Goal: Task Accomplishment & Management: Use online tool/utility

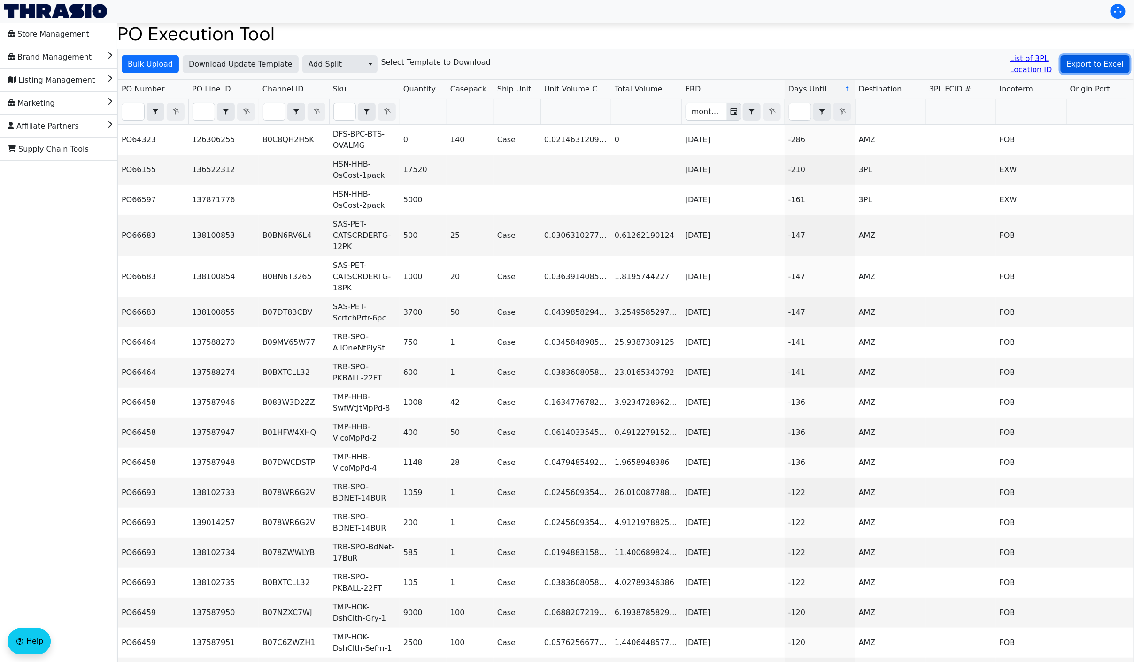
click at [1091, 56] on button "Export to Excel" at bounding box center [1094, 64] width 69 height 18
click at [163, 54] on div "Bulk Upload Download Update Template Add Split Select Template to Download List…" at bounding box center [625, 64] width 1015 height 31
click at [153, 69] on span "Bulk Upload" at bounding box center [150, 64] width 45 height 11
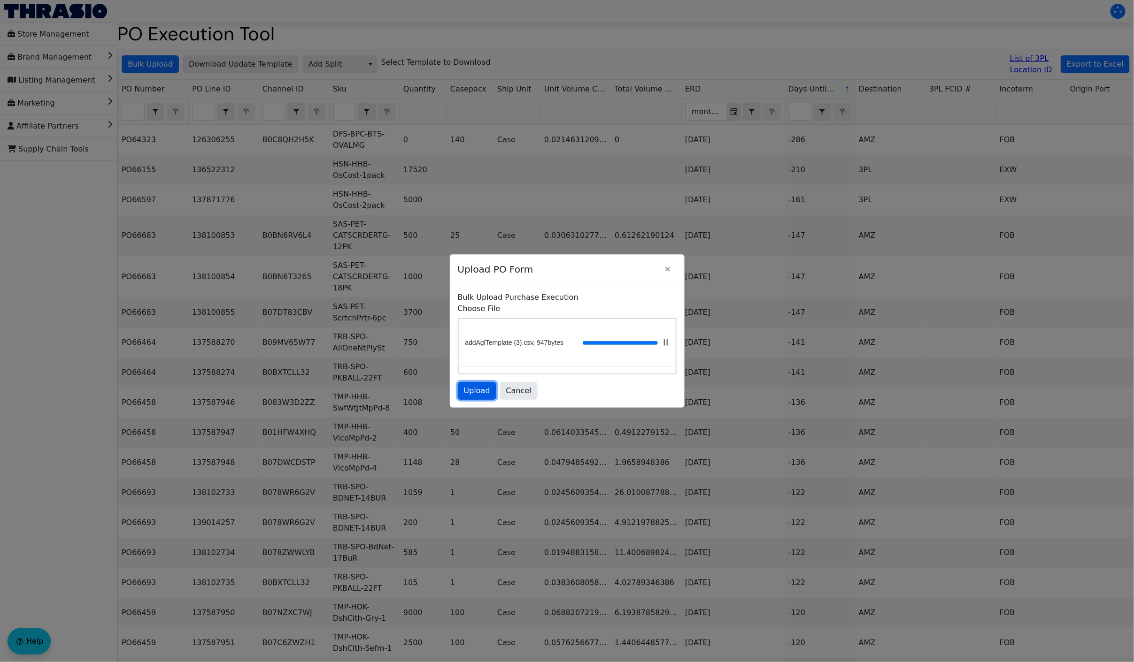
click at [484, 389] on span "Upload" at bounding box center [477, 390] width 26 height 11
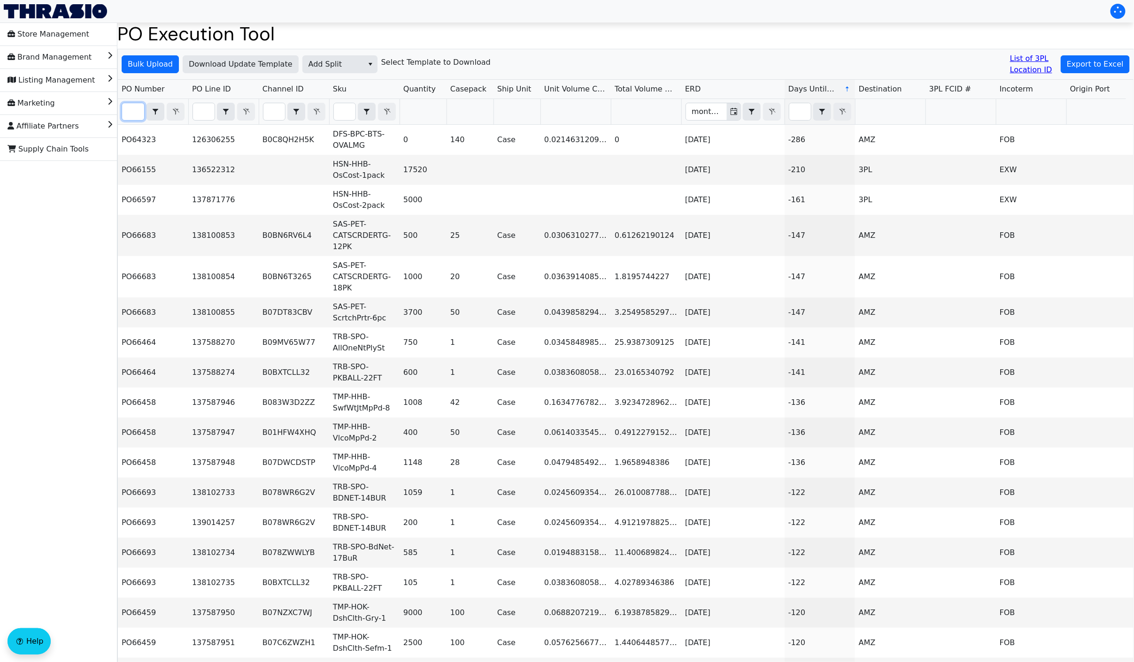
click at [137, 115] on input "Filter" at bounding box center [133, 111] width 22 height 17
paste input "PO66945"
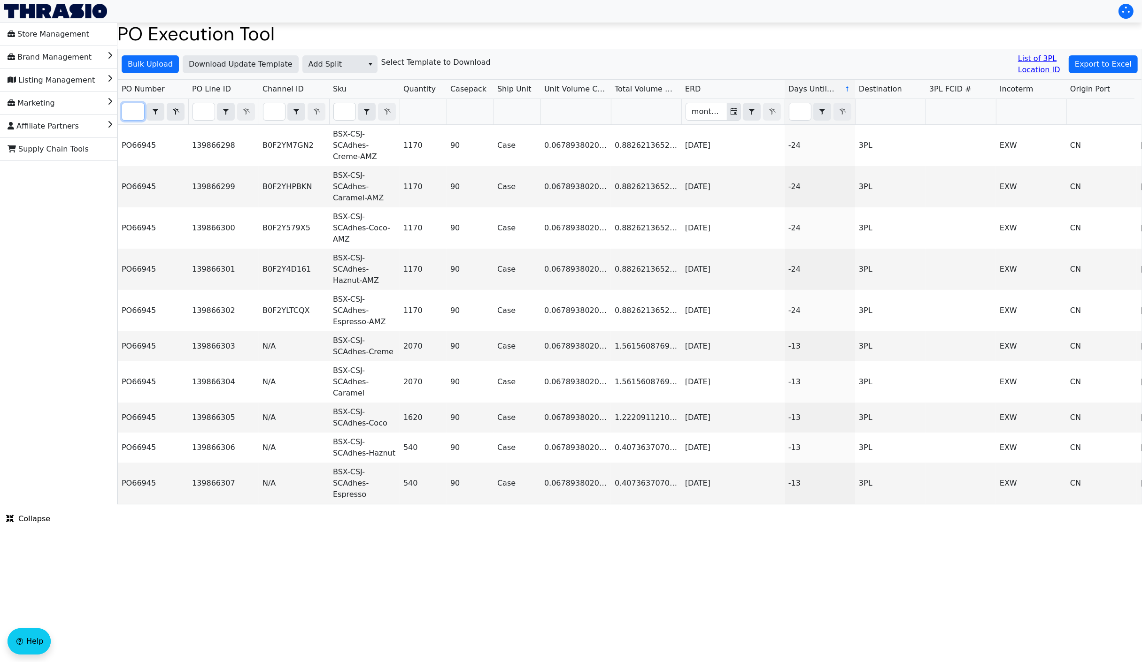
scroll to position [0, 679]
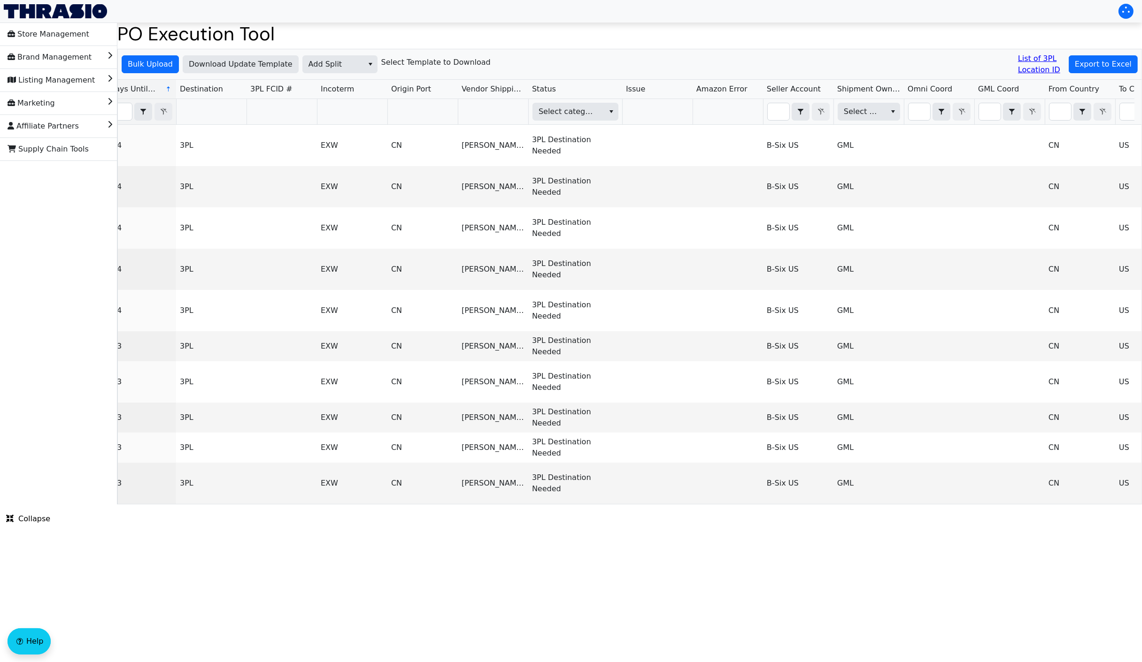
type input "PO66945"
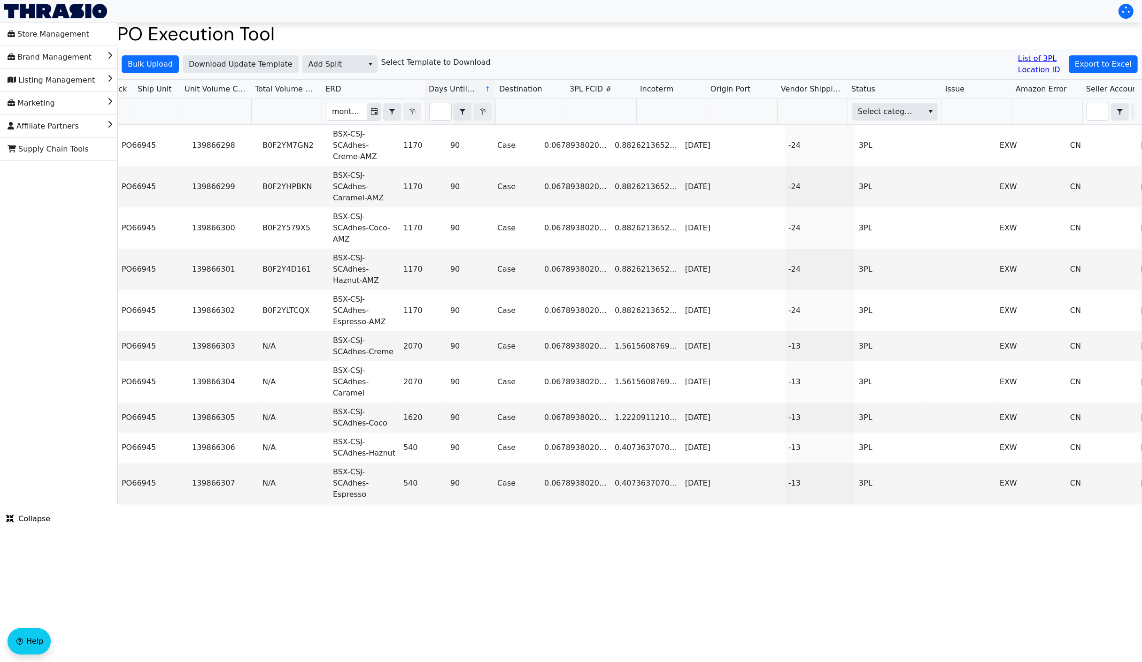
scroll to position [0, 0]
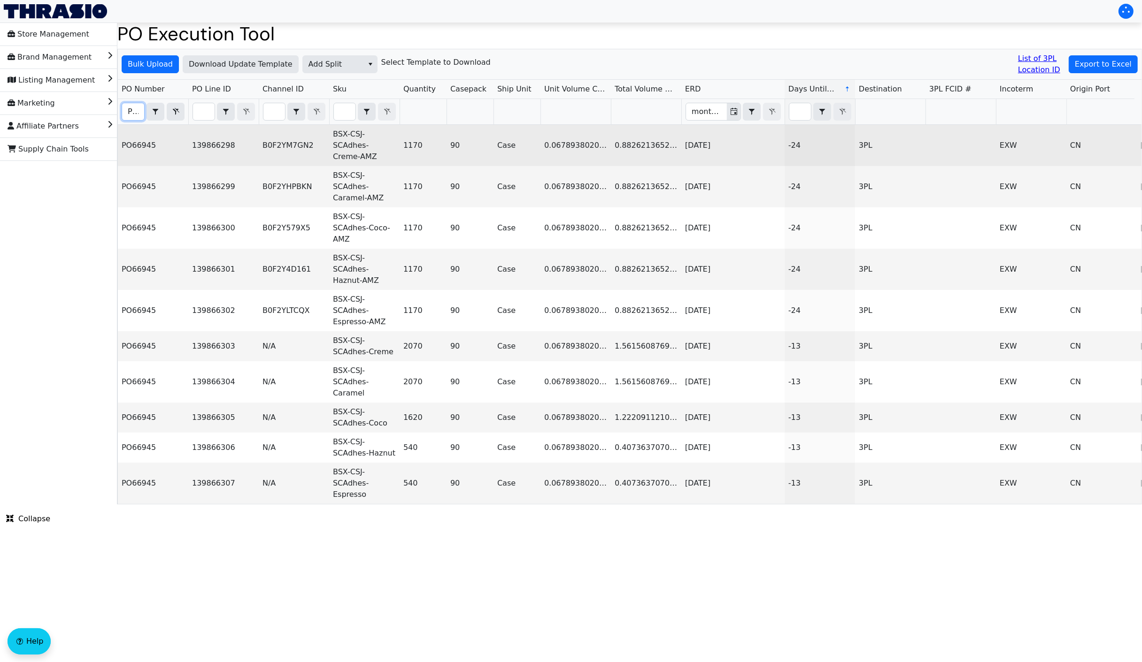
click at [137, 144] on td "PO66945" at bounding box center [153, 145] width 70 height 41
copy td "PO66945"
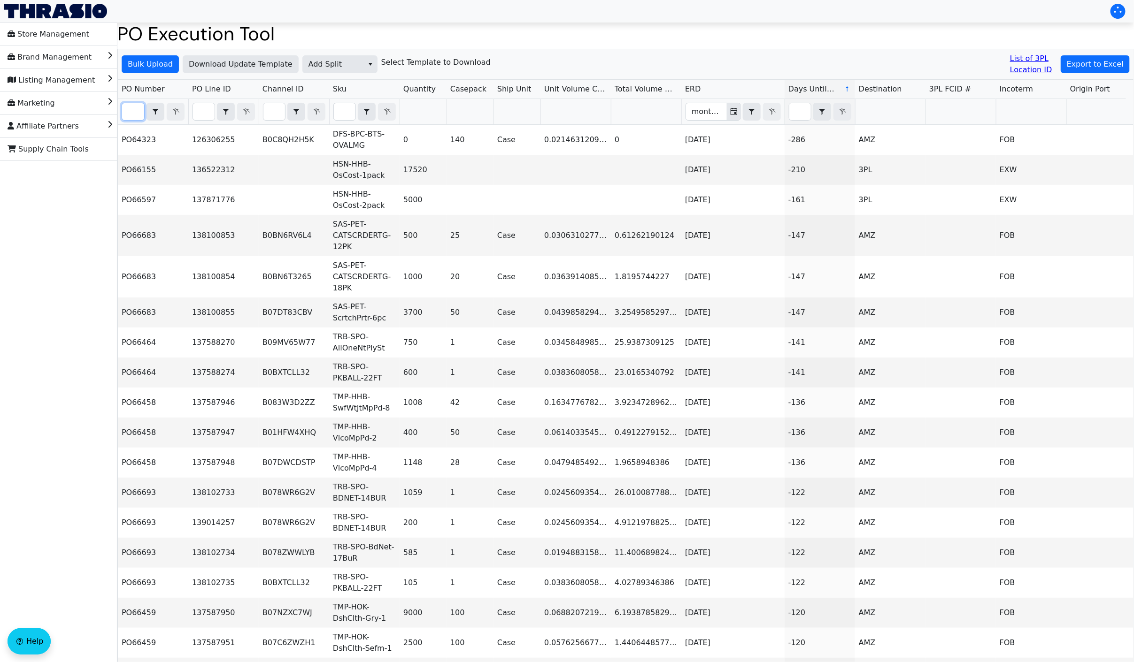
click at [130, 104] on input "Filter" at bounding box center [133, 111] width 22 height 17
paste input "PO66945"
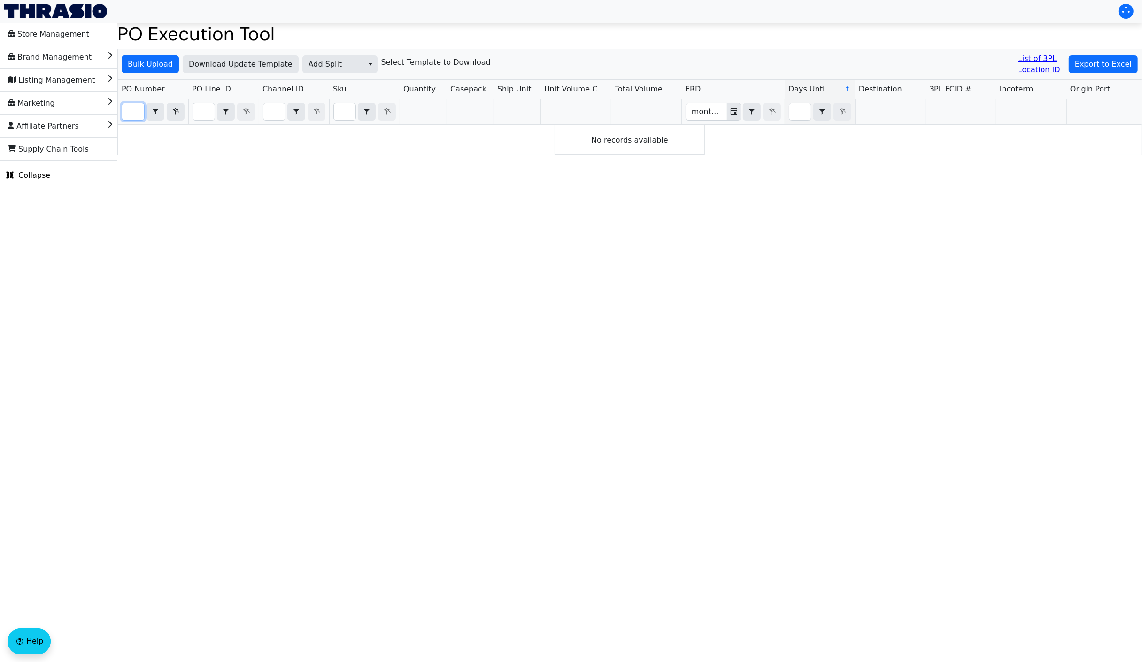
type input "PO66945"
